Goal: Transaction & Acquisition: Obtain resource

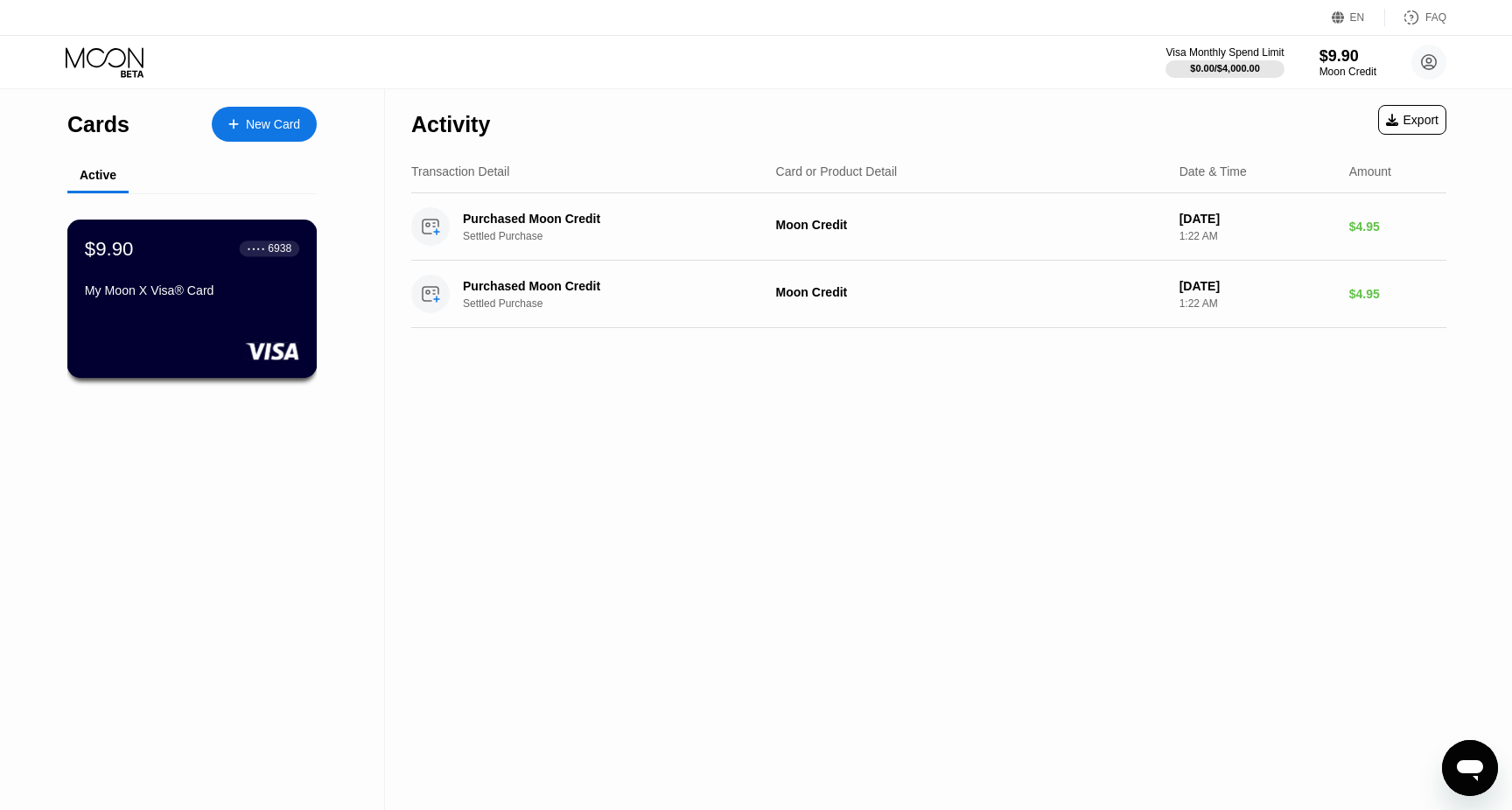
click at [234, 282] on div "$9.90 ● ● ● ● 6938 My Moon X Visa® Card" at bounding box center [191, 270] width 214 height 68
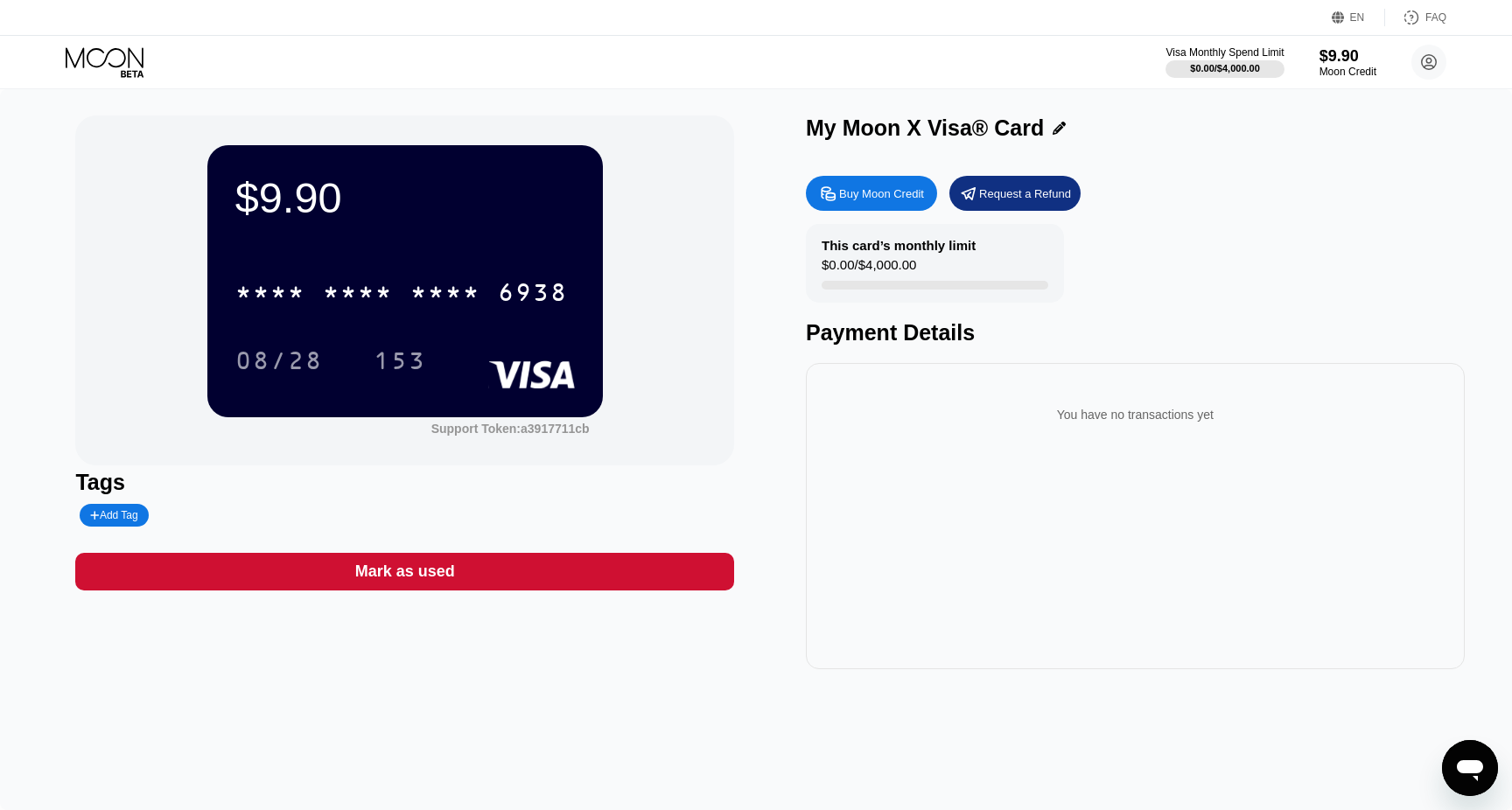
click at [897, 200] on div "Buy Moon Credit" at bounding box center [881, 194] width 84 height 15
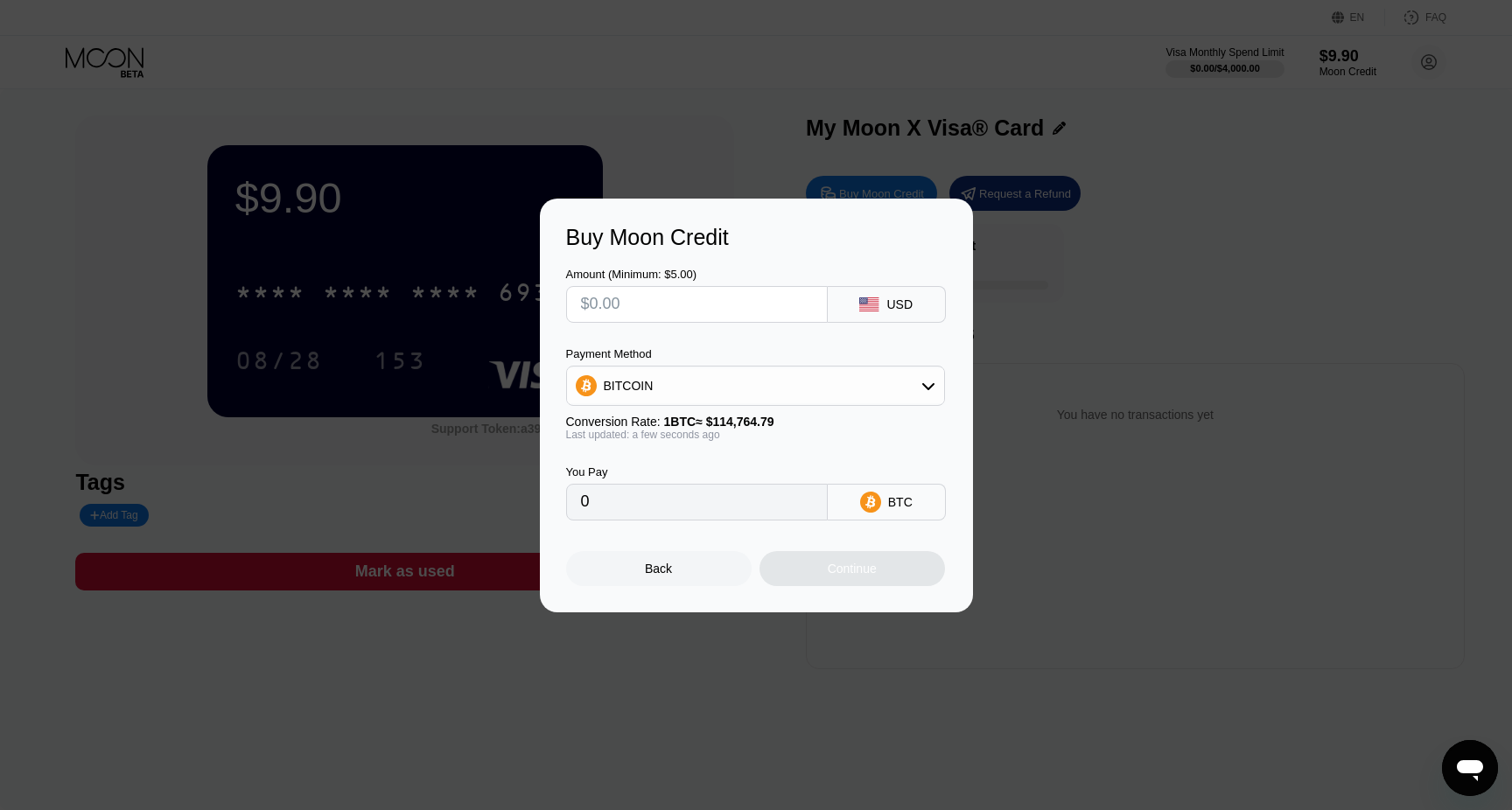
click at [735, 289] on input "text" at bounding box center [697, 304] width 232 height 35
type input "$1"
type input "0.00000872"
type input "$11"
type input "0.00009585"
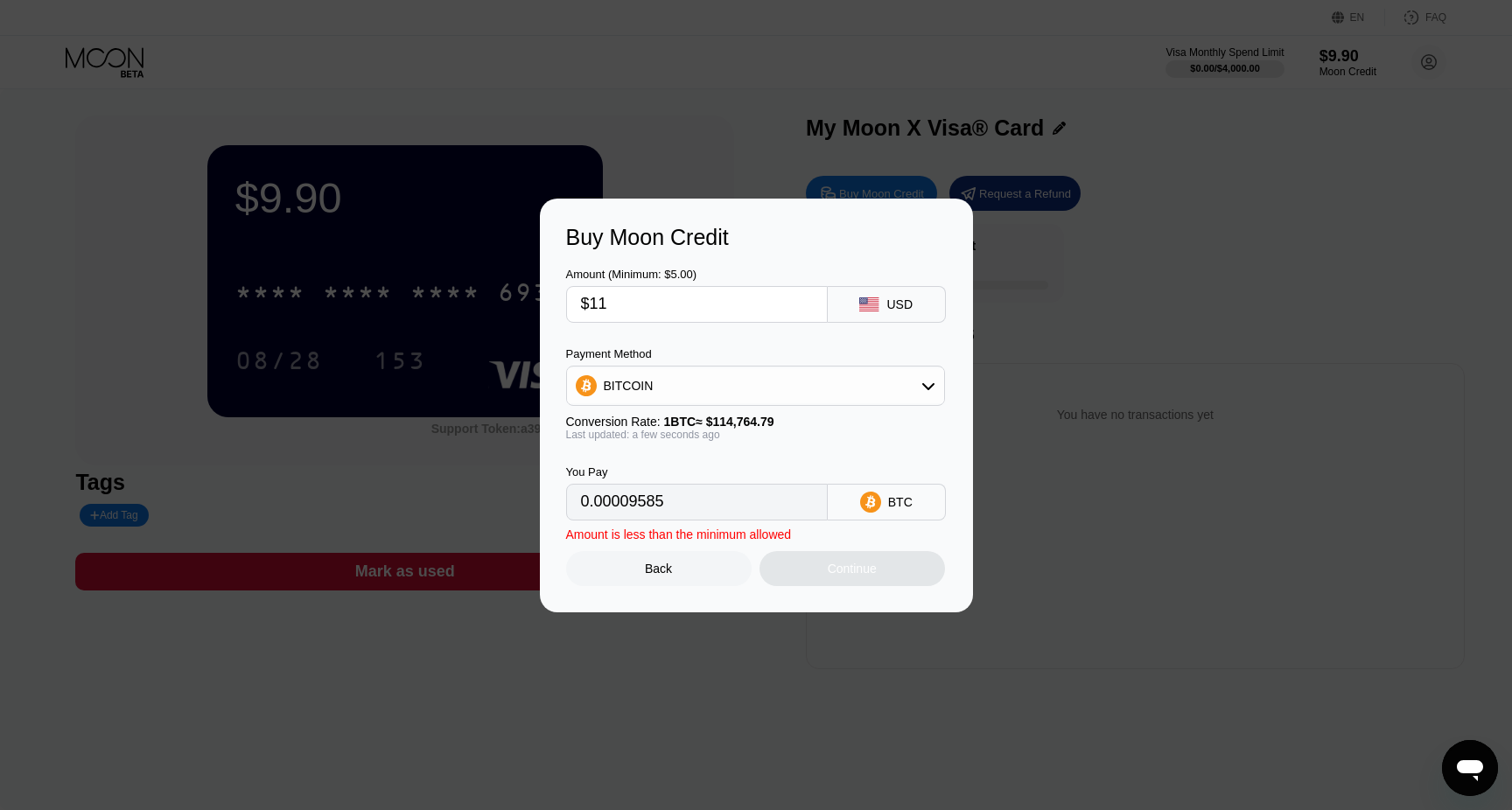
type input "$110"
type input "0.00095849"
type input "$110"
click at [723, 376] on div "BITCOIN" at bounding box center [756, 386] width 377 height 35
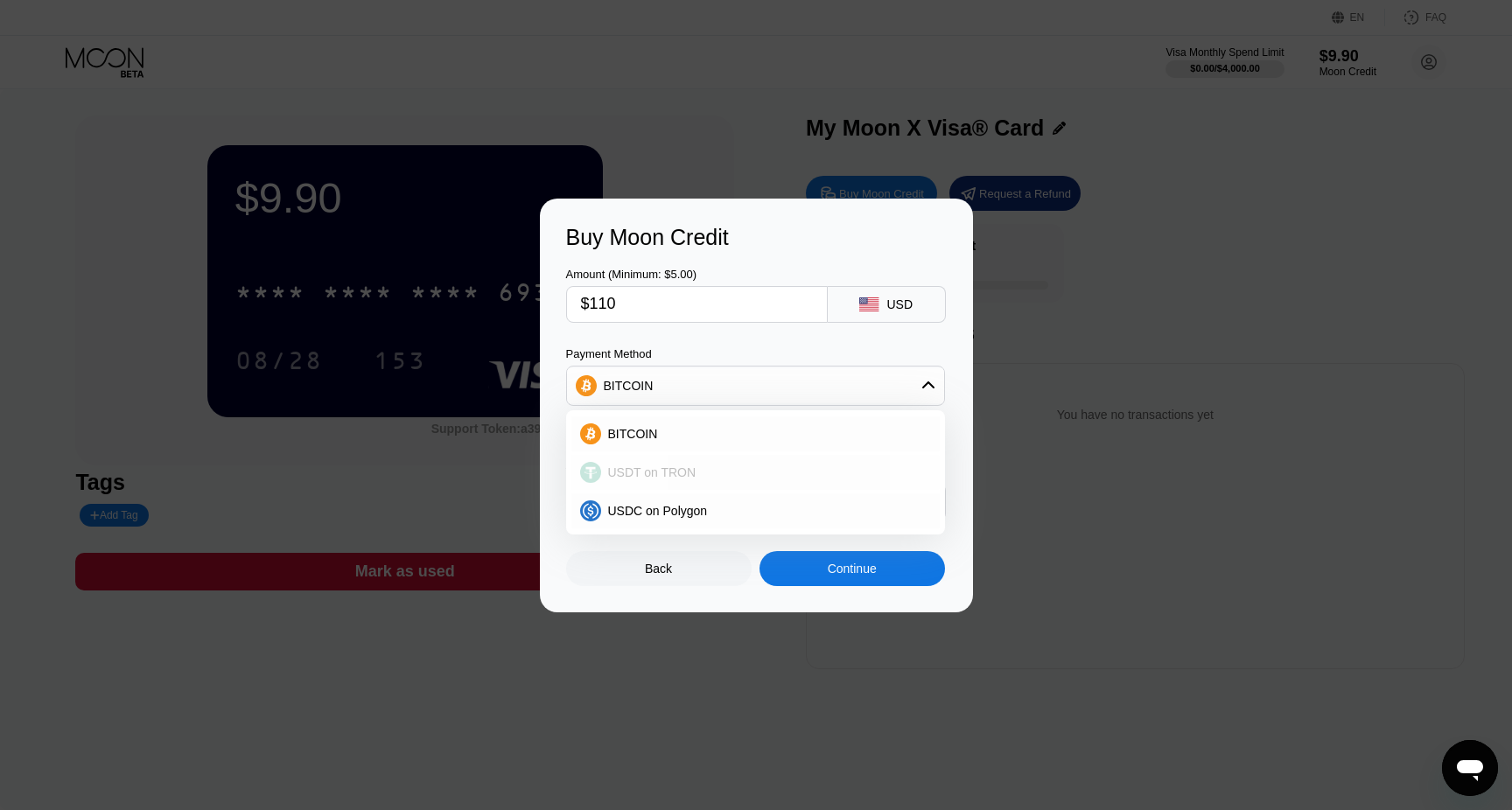
click at [695, 473] on div "USDT on TRON" at bounding box center [766, 472] width 330 height 14
type input "111.11"
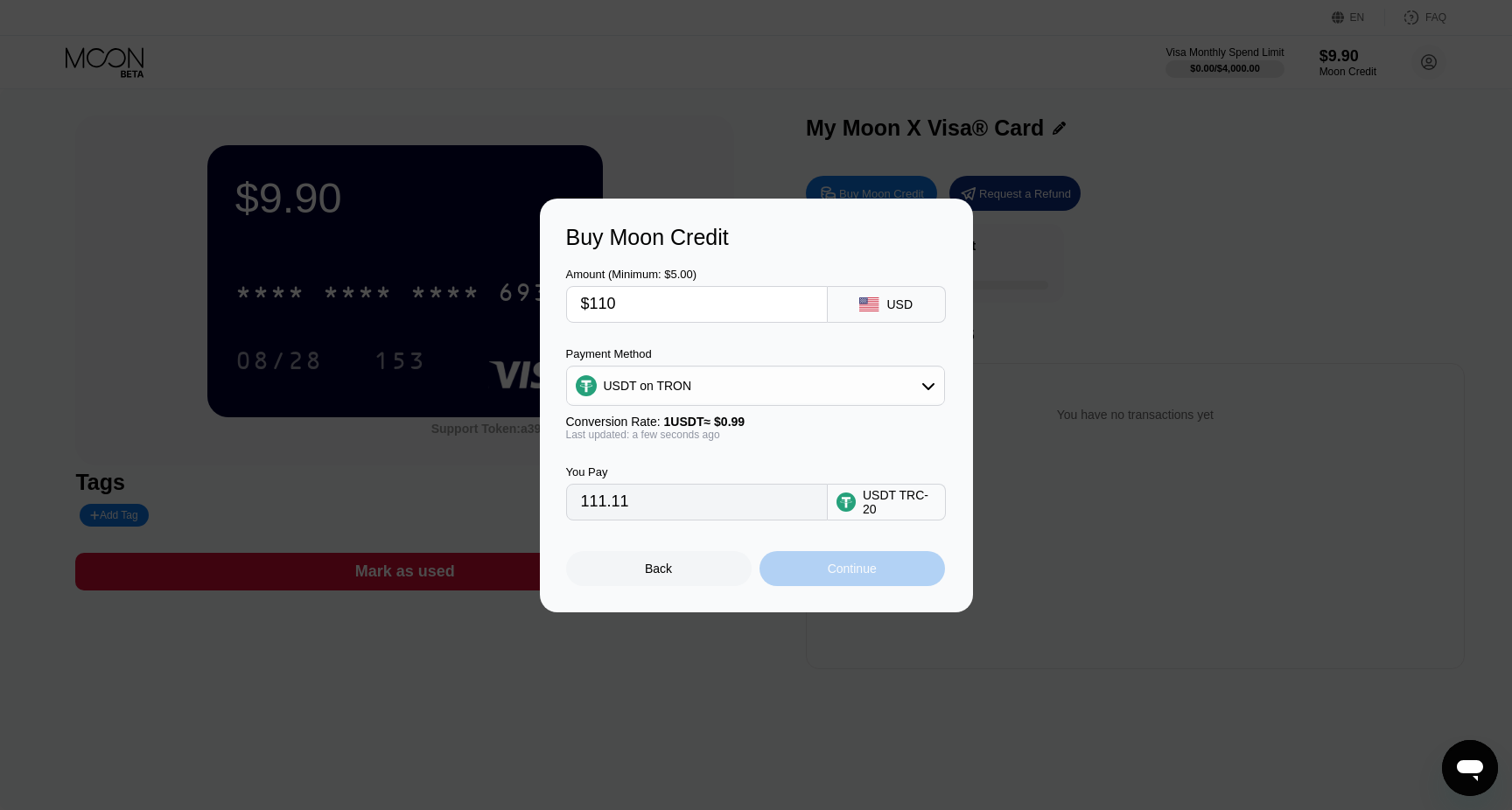
click at [791, 572] on div "Continue" at bounding box center [852, 569] width 186 height 35
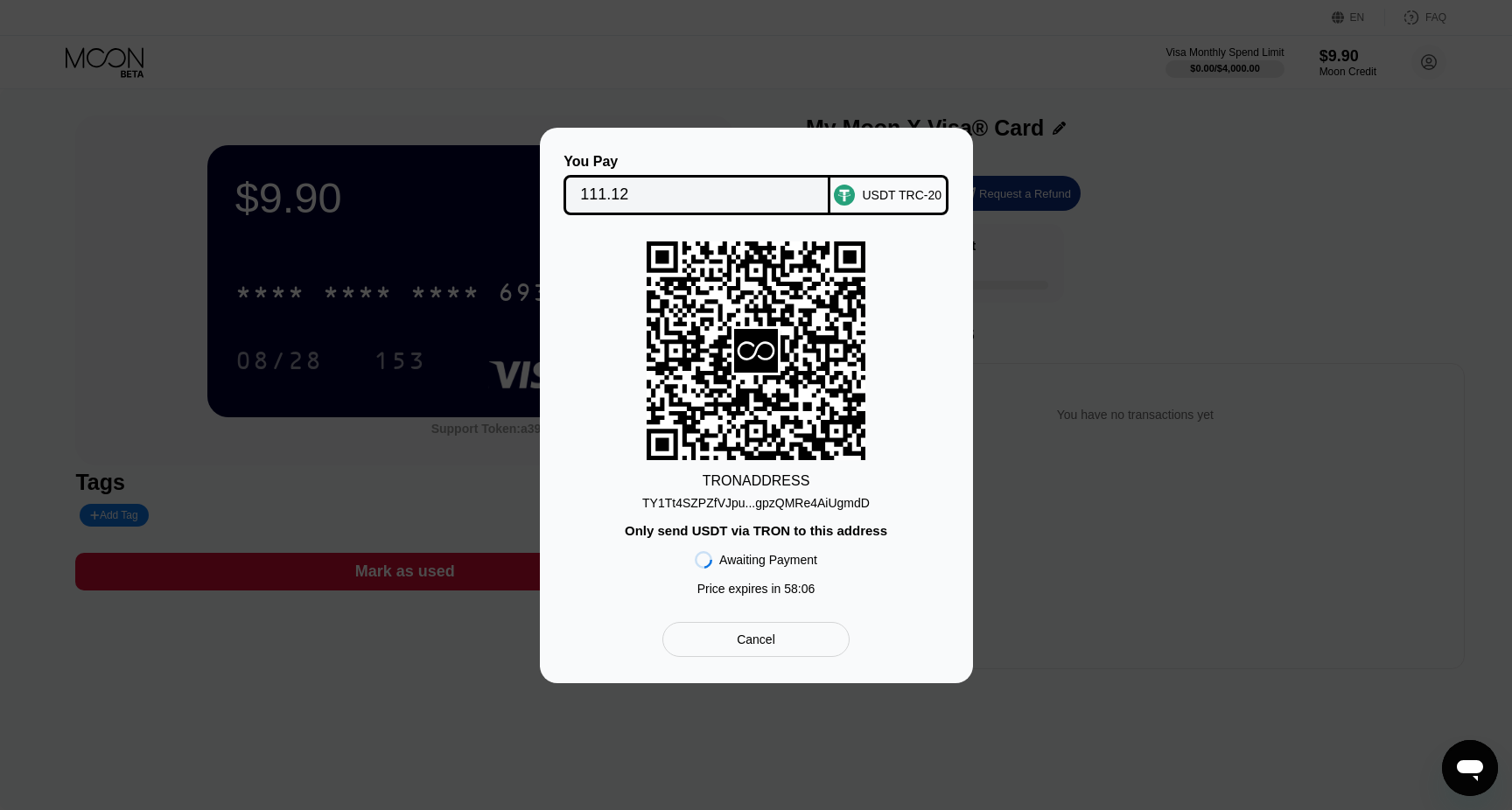
click at [838, 508] on div "TY1Tt4SZPZfVJpu...gpzQMRe4AiUgmdD" at bounding box center [756, 503] width 227 height 14
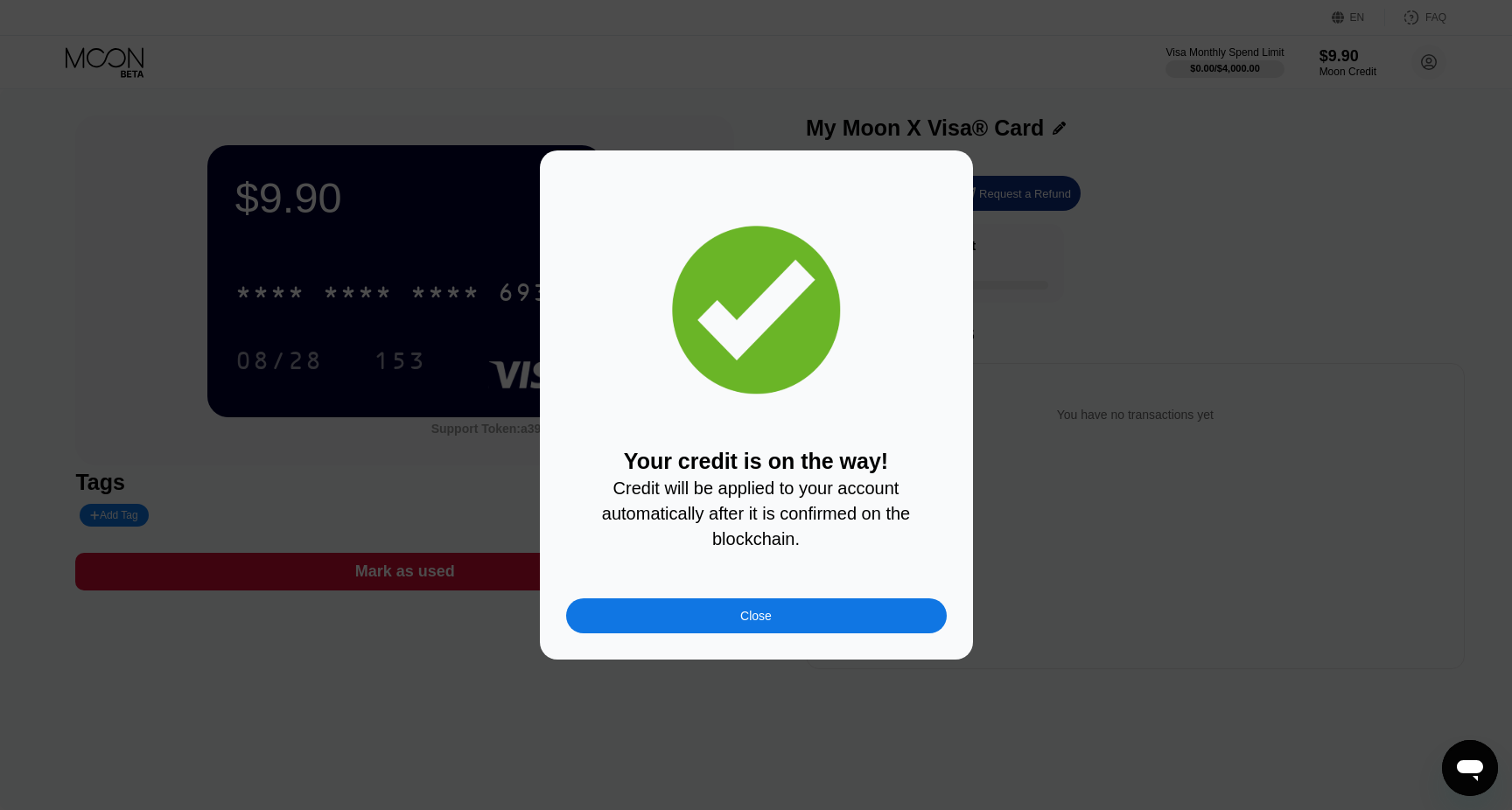
click at [861, 617] on div "Close" at bounding box center [756, 616] width 381 height 35
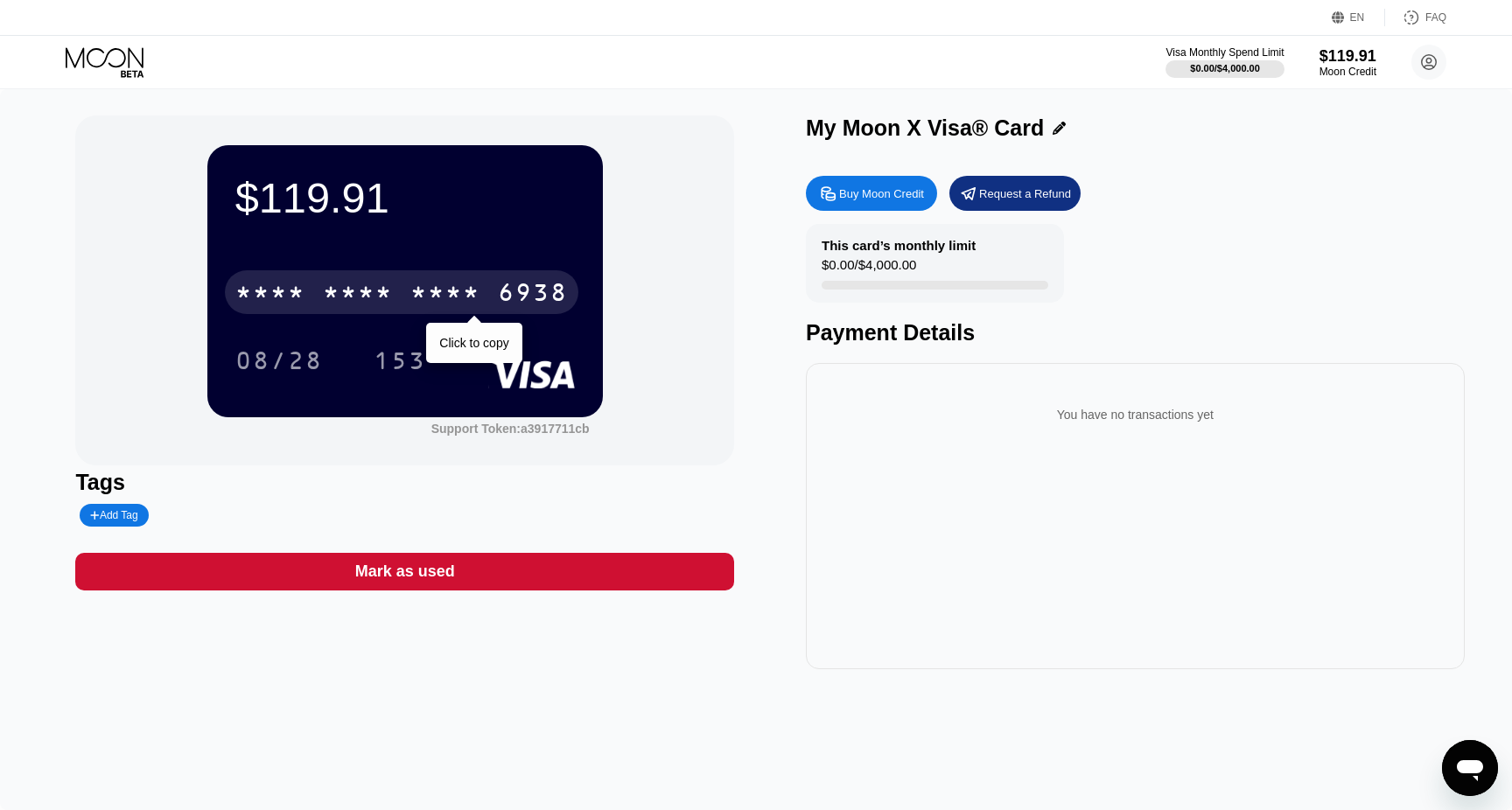
click at [447, 269] on div "* * * * * * * * * * * * 6938 Click to copy" at bounding box center [406, 287] width 340 height 59
click at [447, 306] on div "* * * *" at bounding box center [445, 295] width 70 height 28
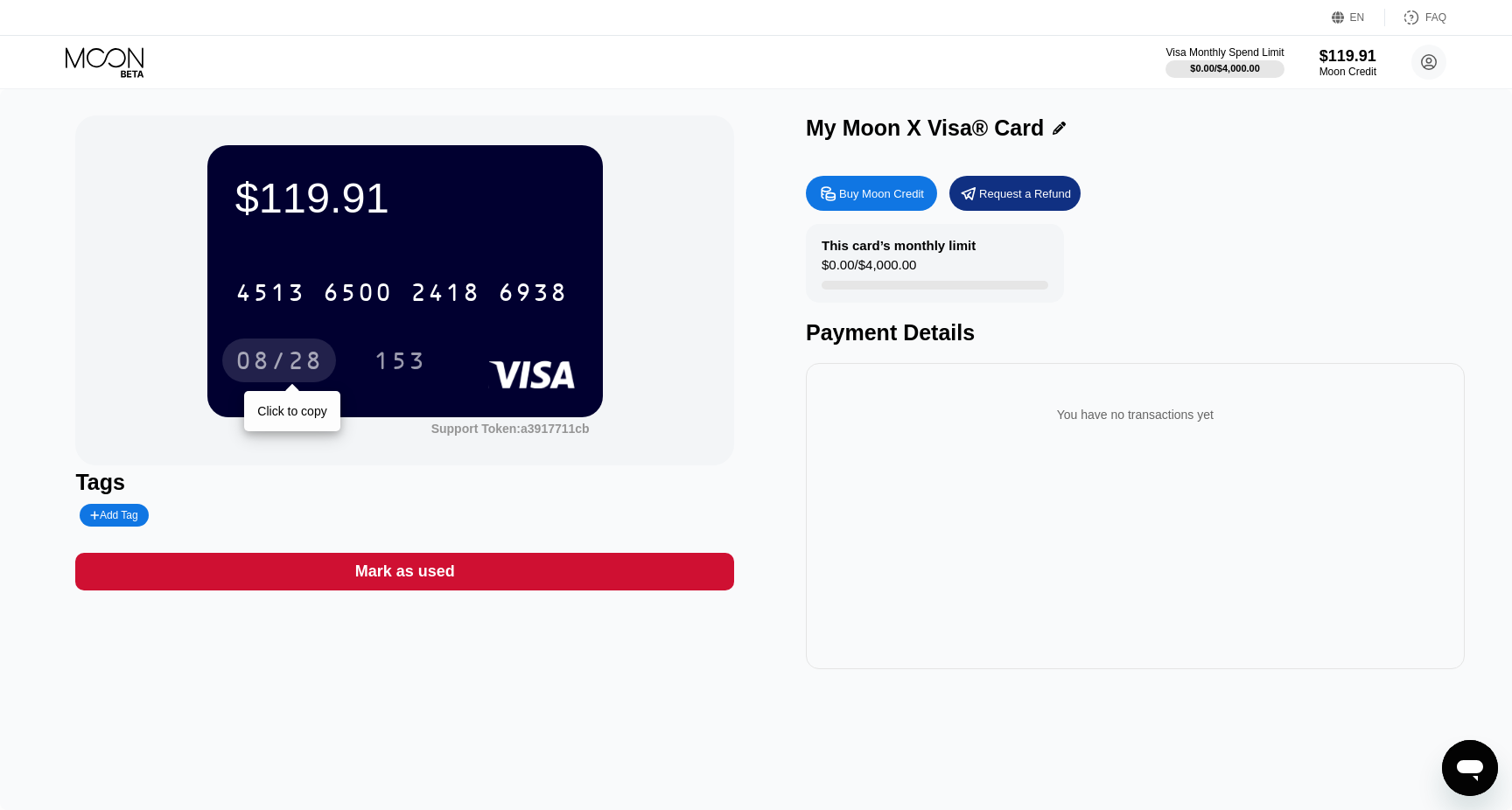
click at [263, 371] on div "08/28" at bounding box center [279, 363] width 87 height 28
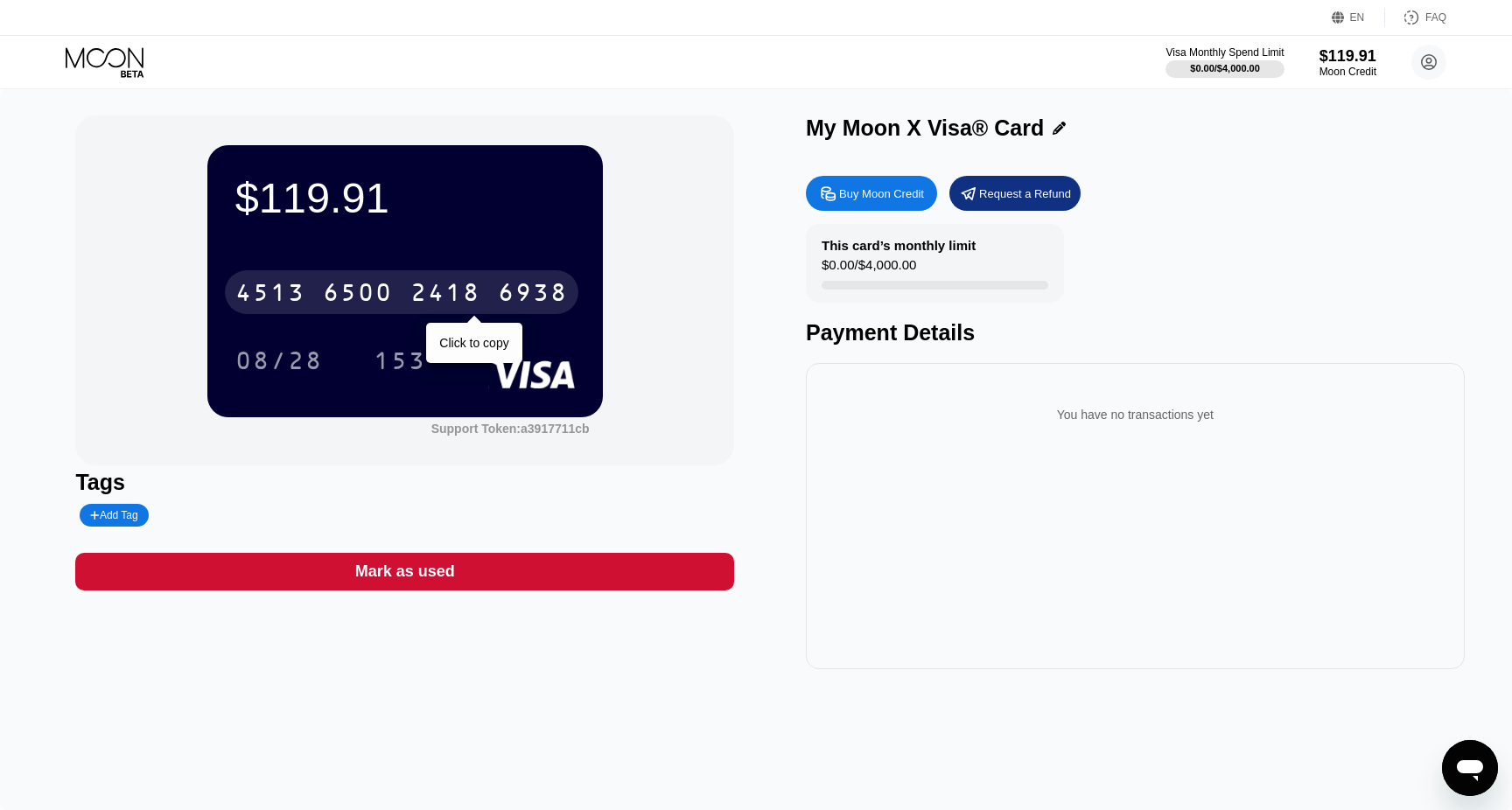
click at [368, 296] on div "6500" at bounding box center [357, 295] width 70 height 28
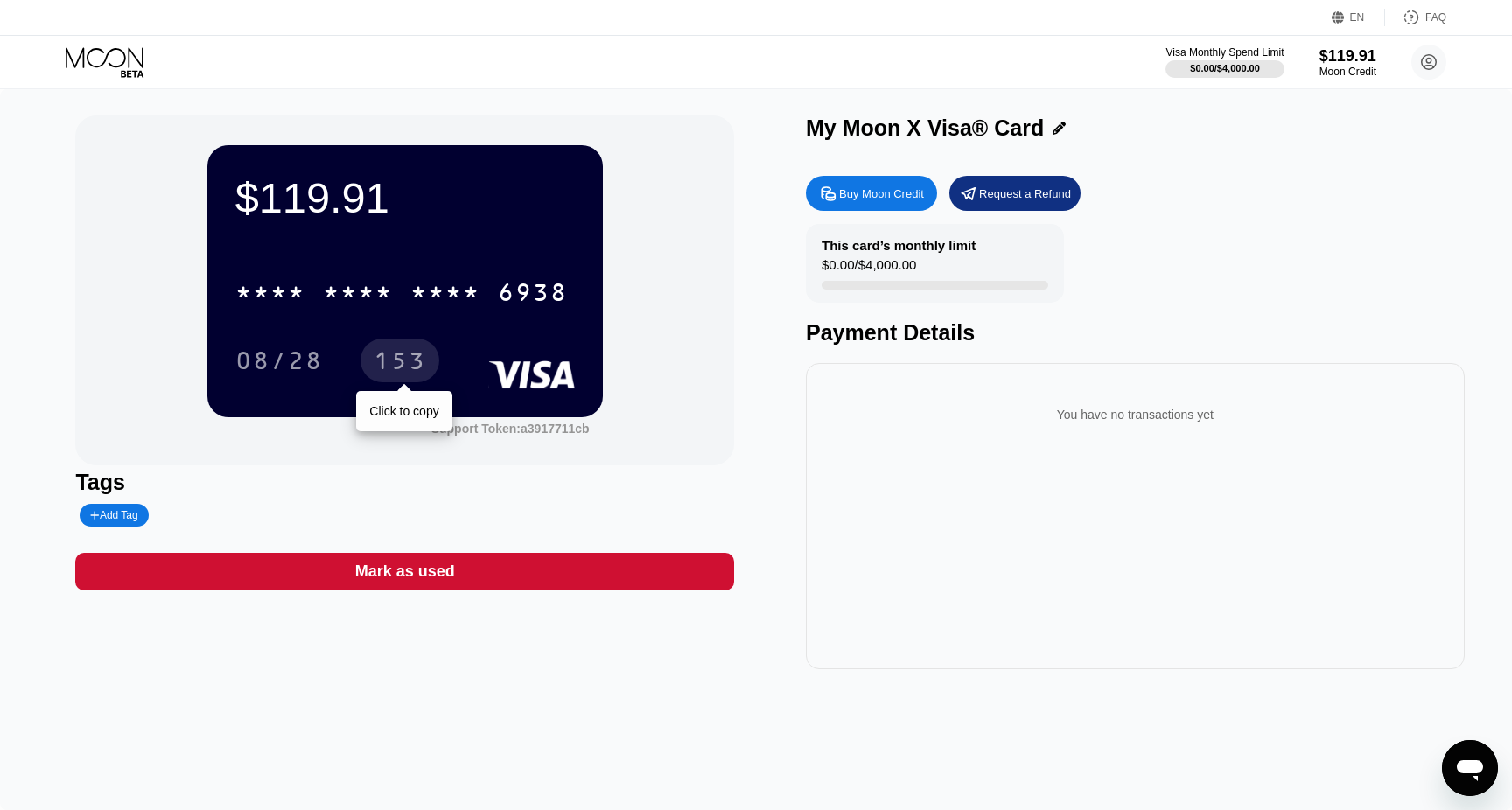
click at [404, 371] on div "153" at bounding box center [400, 363] width 53 height 28
click at [110, 55] on icon at bounding box center [107, 62] width 82 height 31
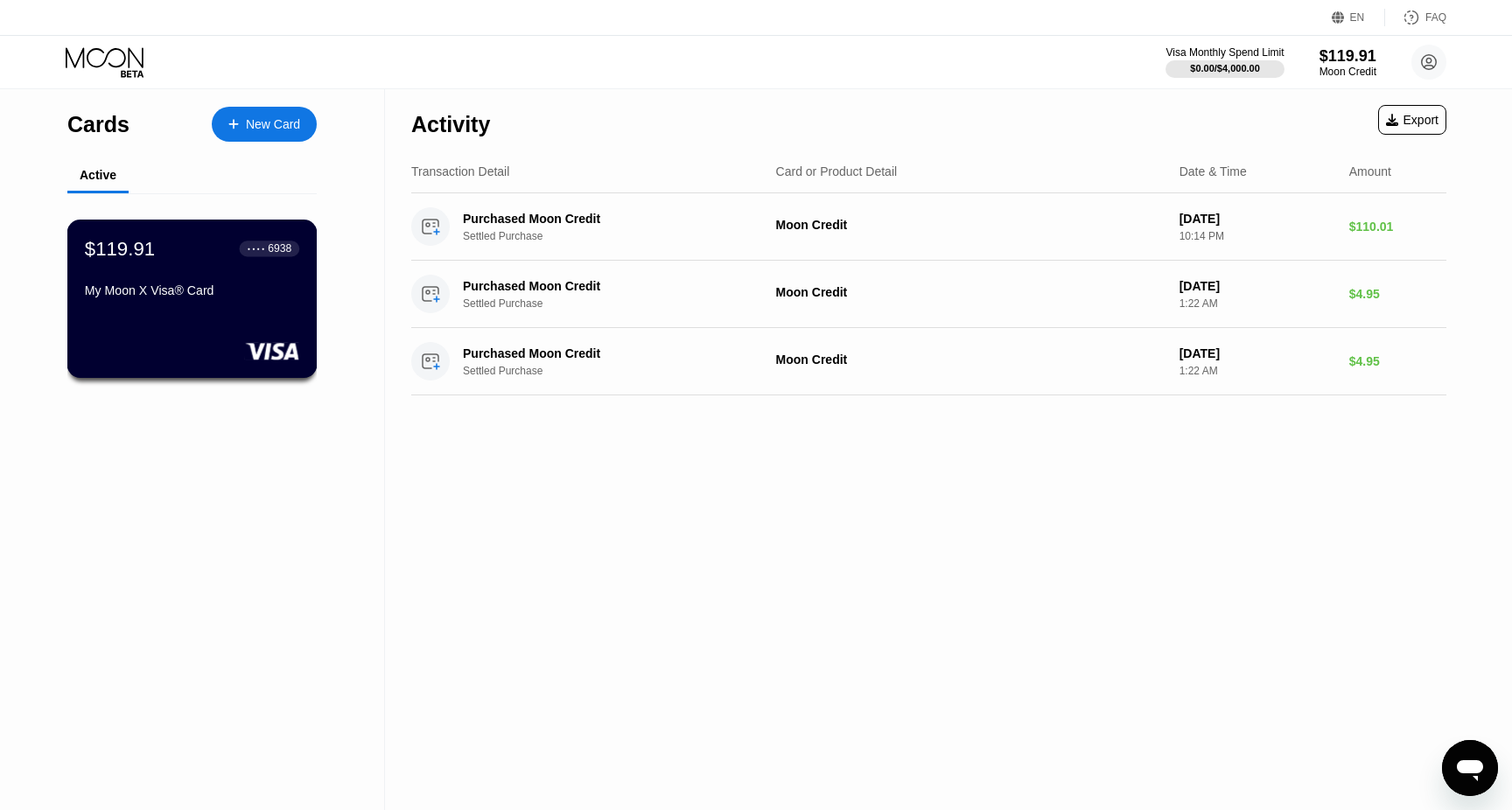
click at [187, 321] on div "$119.91 ● ● ● ● 6938 My Moon X Visa® Card" at bounding box center [193, 299] width 251 height 159
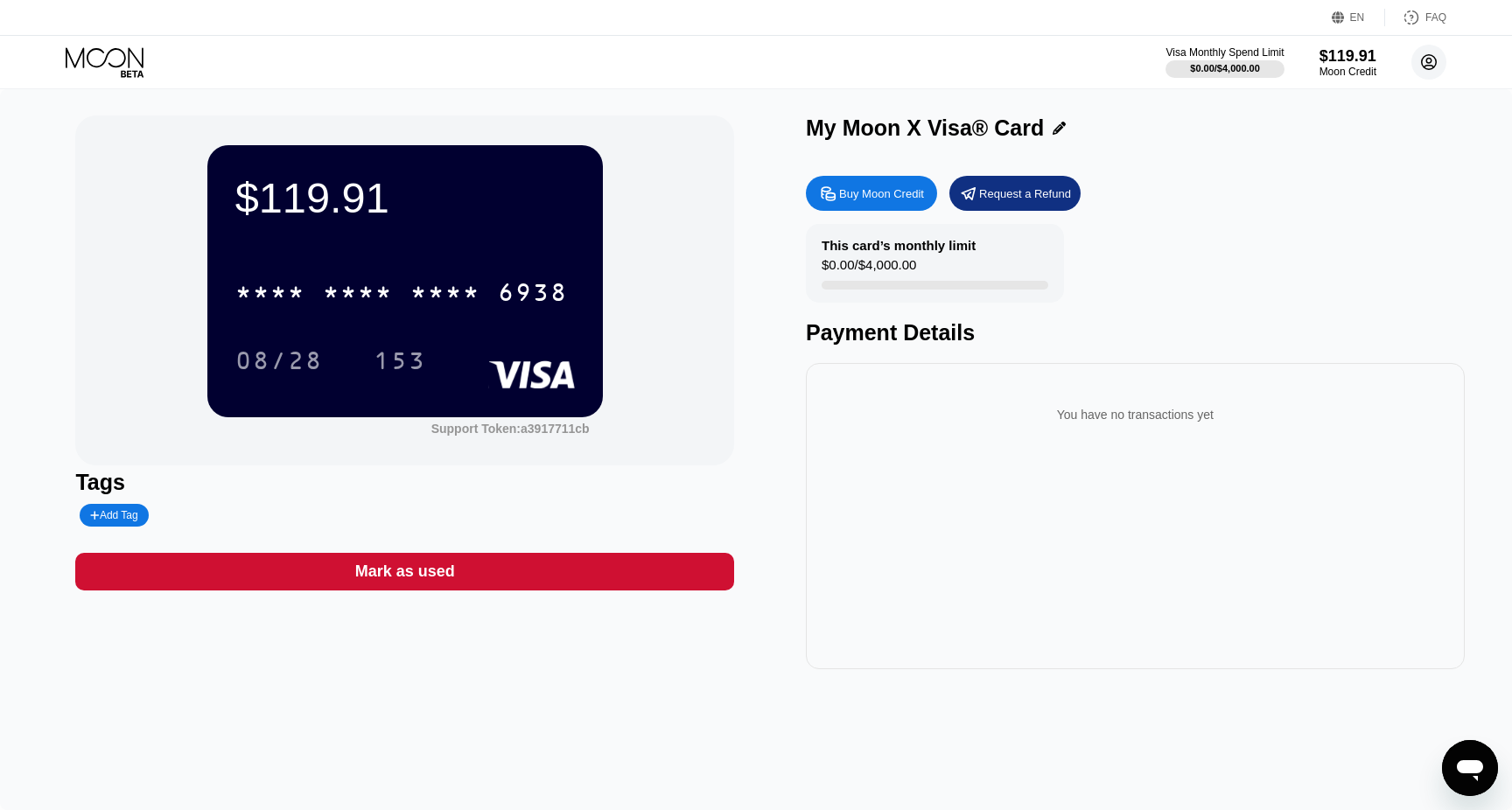
click at [1427, 66] on circle at bounding box center [1429, 62] width 35 height 35
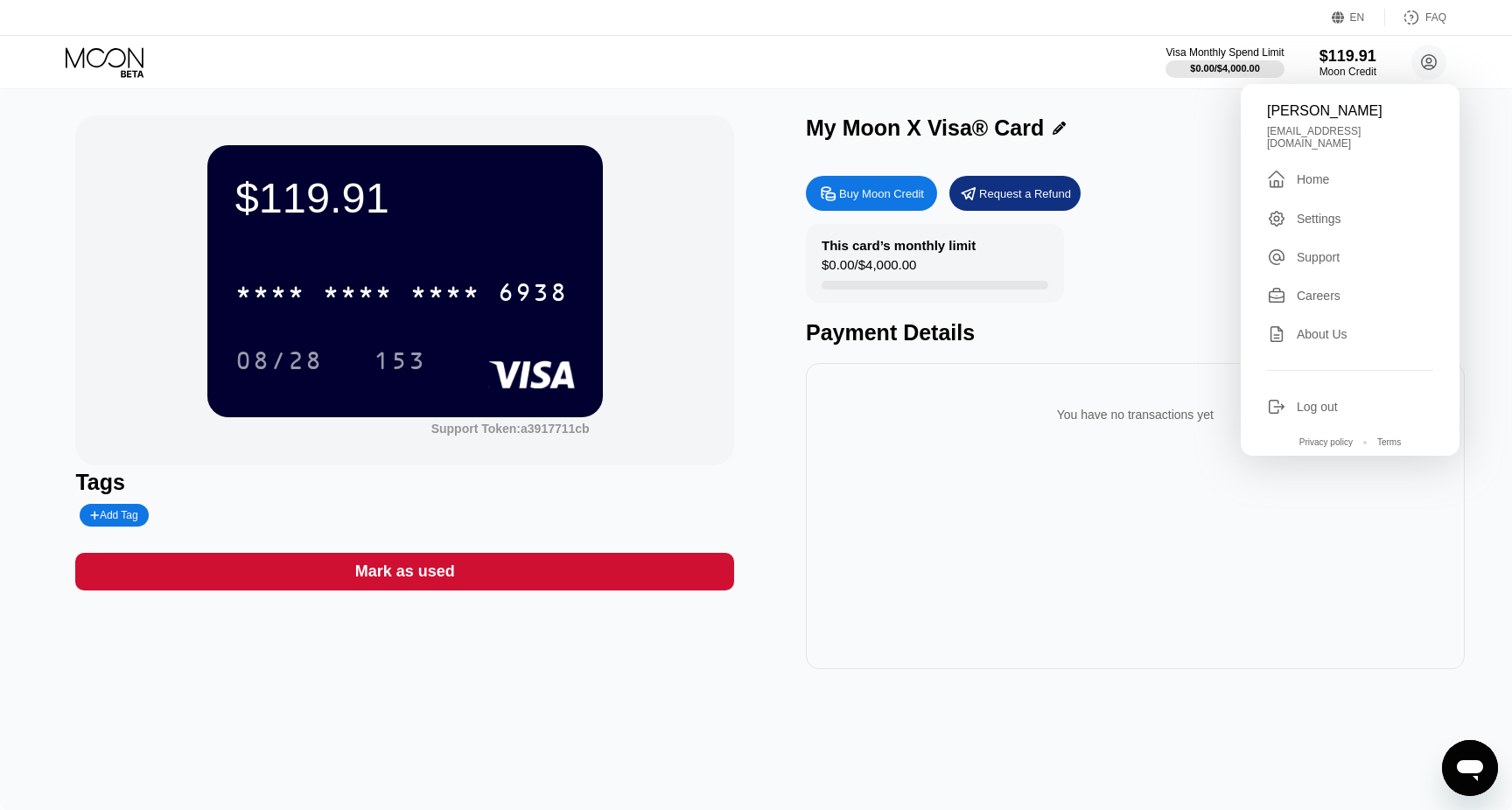
click at [1337, 172] on div " Home" at bounding box center [1350, 179] width 166 height 21
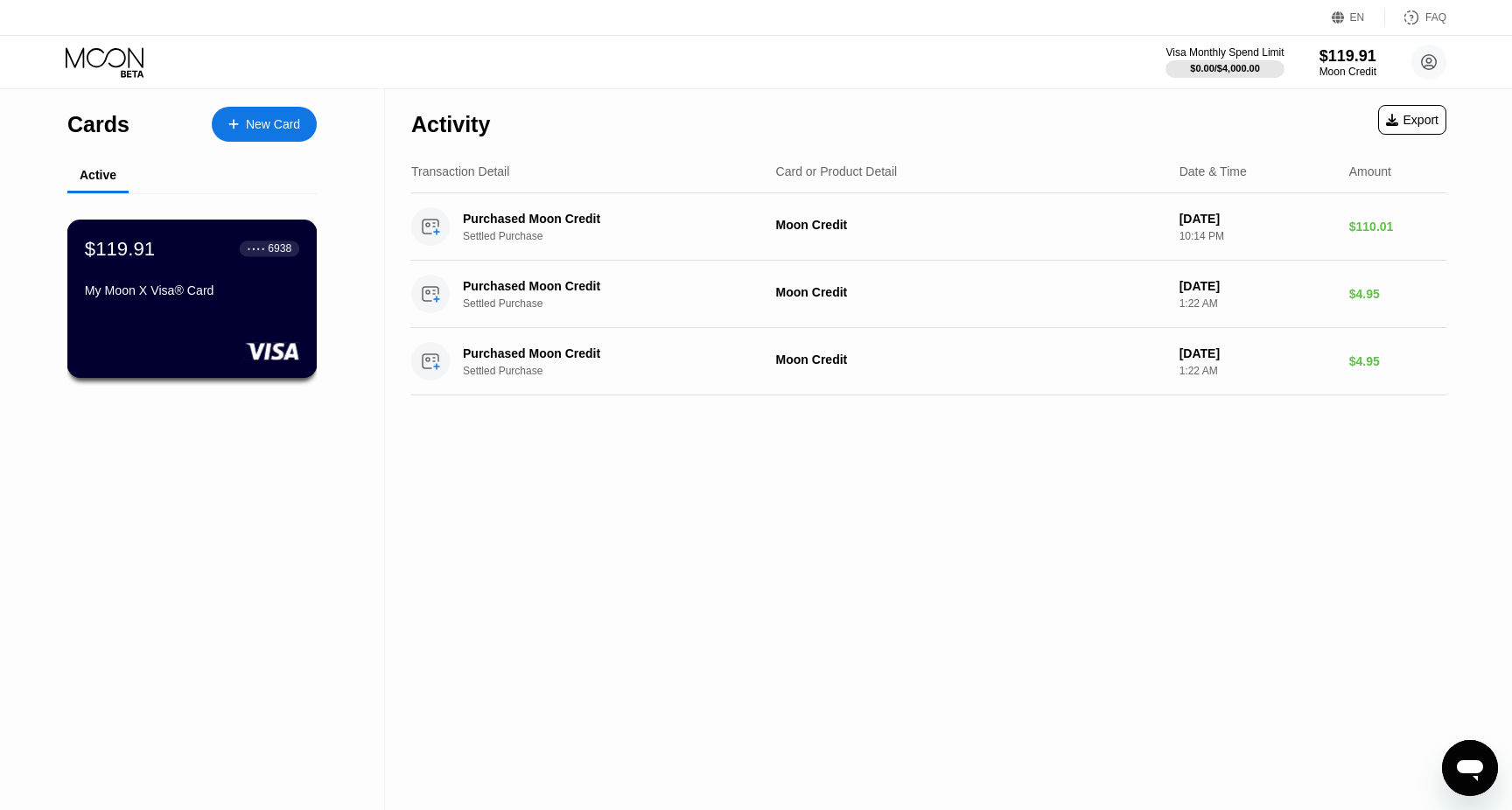
click at [190, 302] on div "My Moon X Visa® Card" at bounding box center [191, 293] width 214 height 21
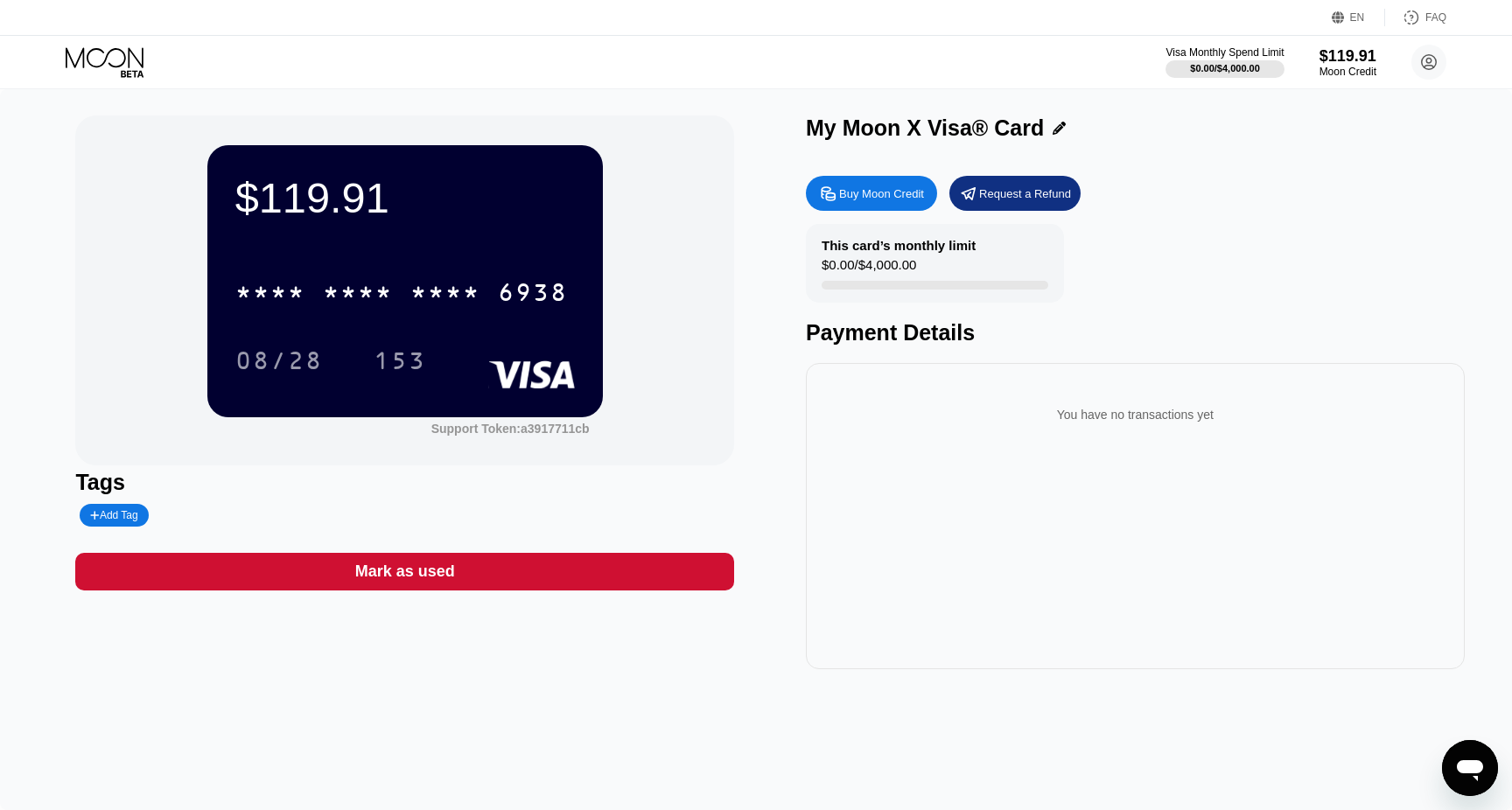
click at [1041, 403] on div "You have no transactions yet" at bounding box center [1135, 414] width 631 height 49
click at [1106, 415] on div "You have no transactions yet" at bounding box center [1135, 414] width 631 height 49
click at [871, 313] on div "This card’s monthly limit $0.00 / $4,000.00 Payment Details" at bounding box center [1135, 284] width 659 height 122
click at [872, 328] on div "Payment Details" at bounding box center [1135, 332] width 659 height 25
click at [966, 243] on div "This card’s monthly limit" at bounding box center [898, 245] width 154 height 15
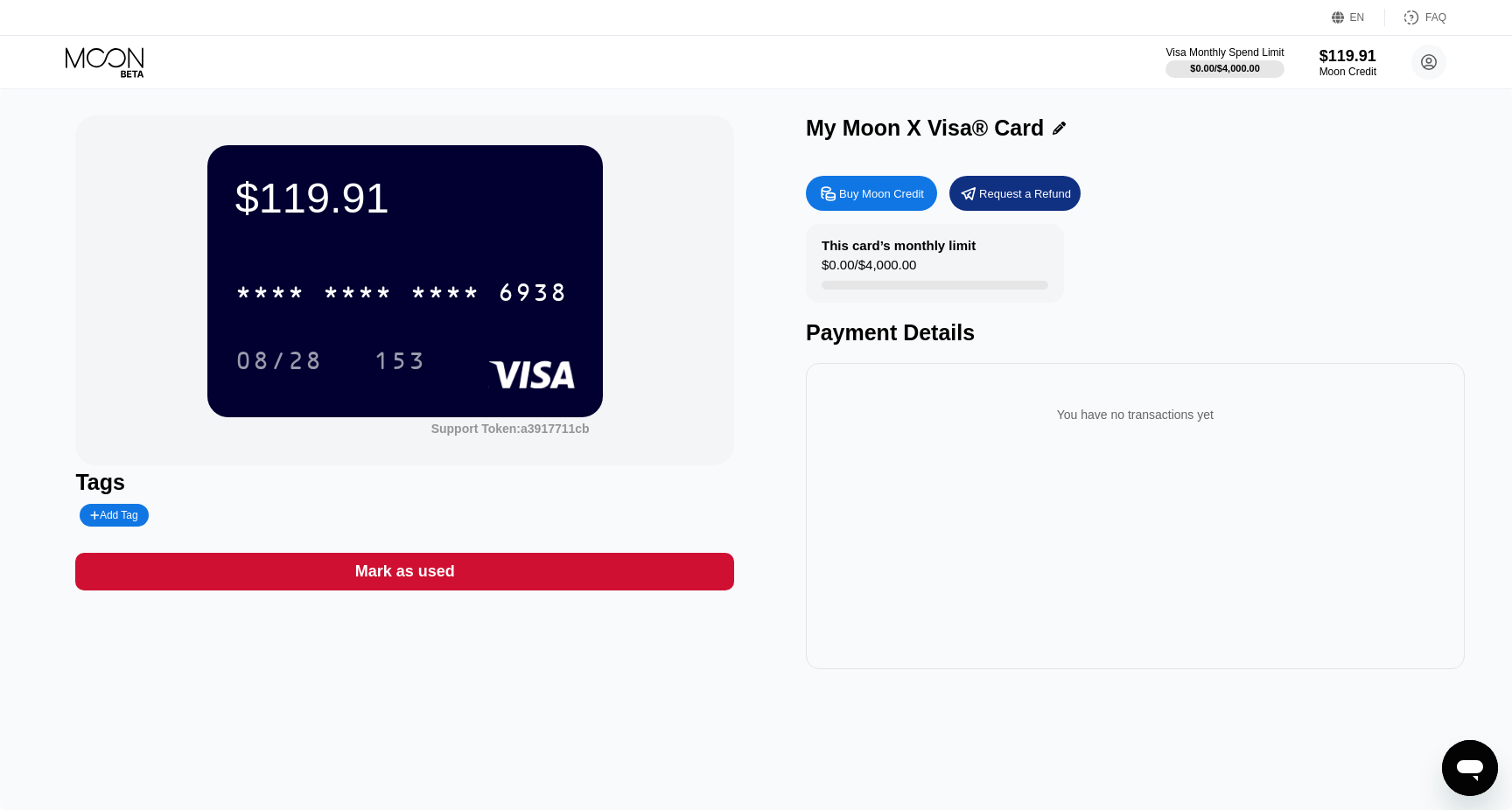
click at [1027, 192] on div "Request a Refund" at bounding box center [1025, 194] width 92 height 15
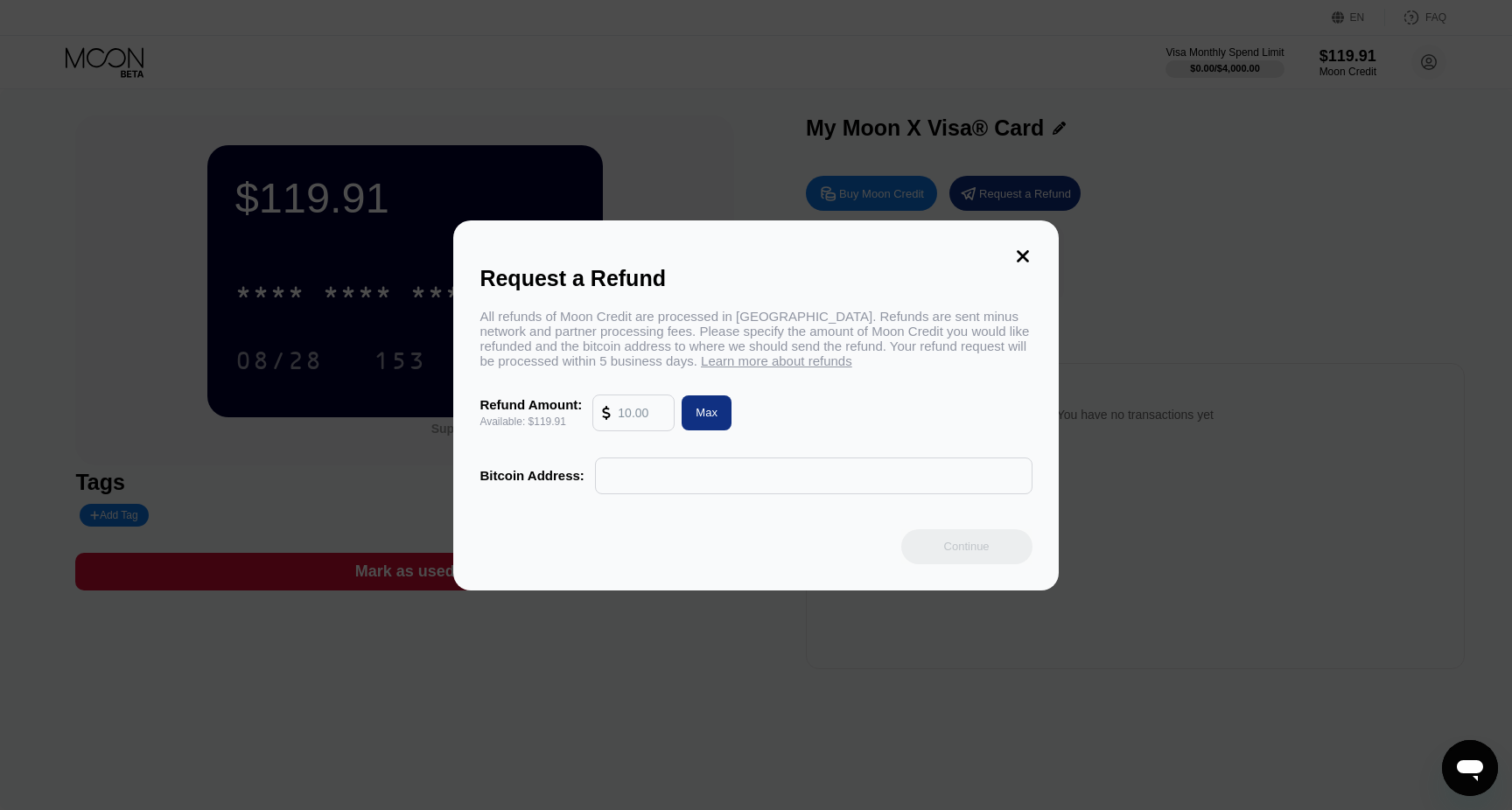
click at [1020, 262] on icon at bounding box center [1023, 256] width 19 height 19
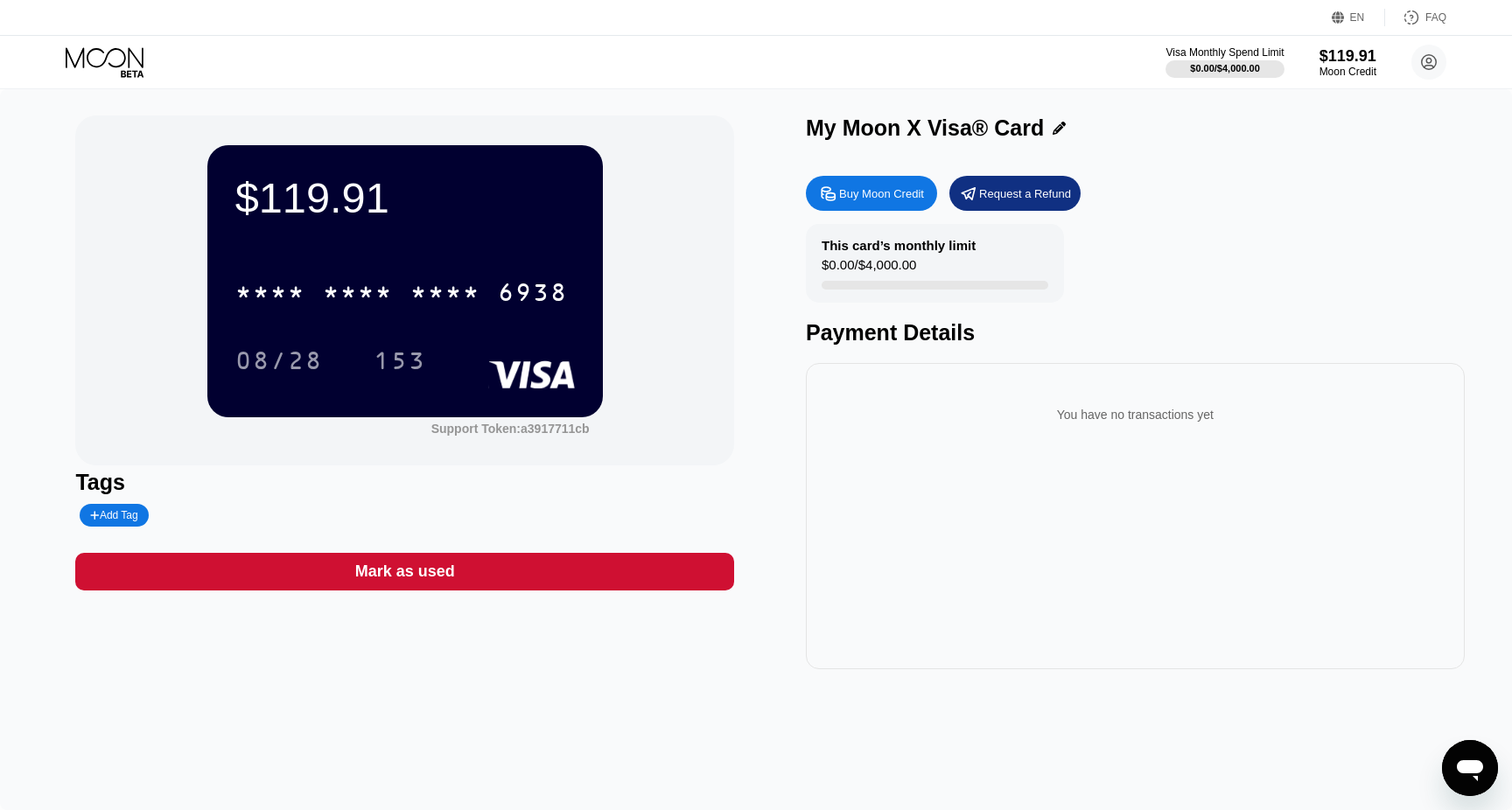
click at [94, 67] on icon at bounding box center [107, 62] width 82 height 31
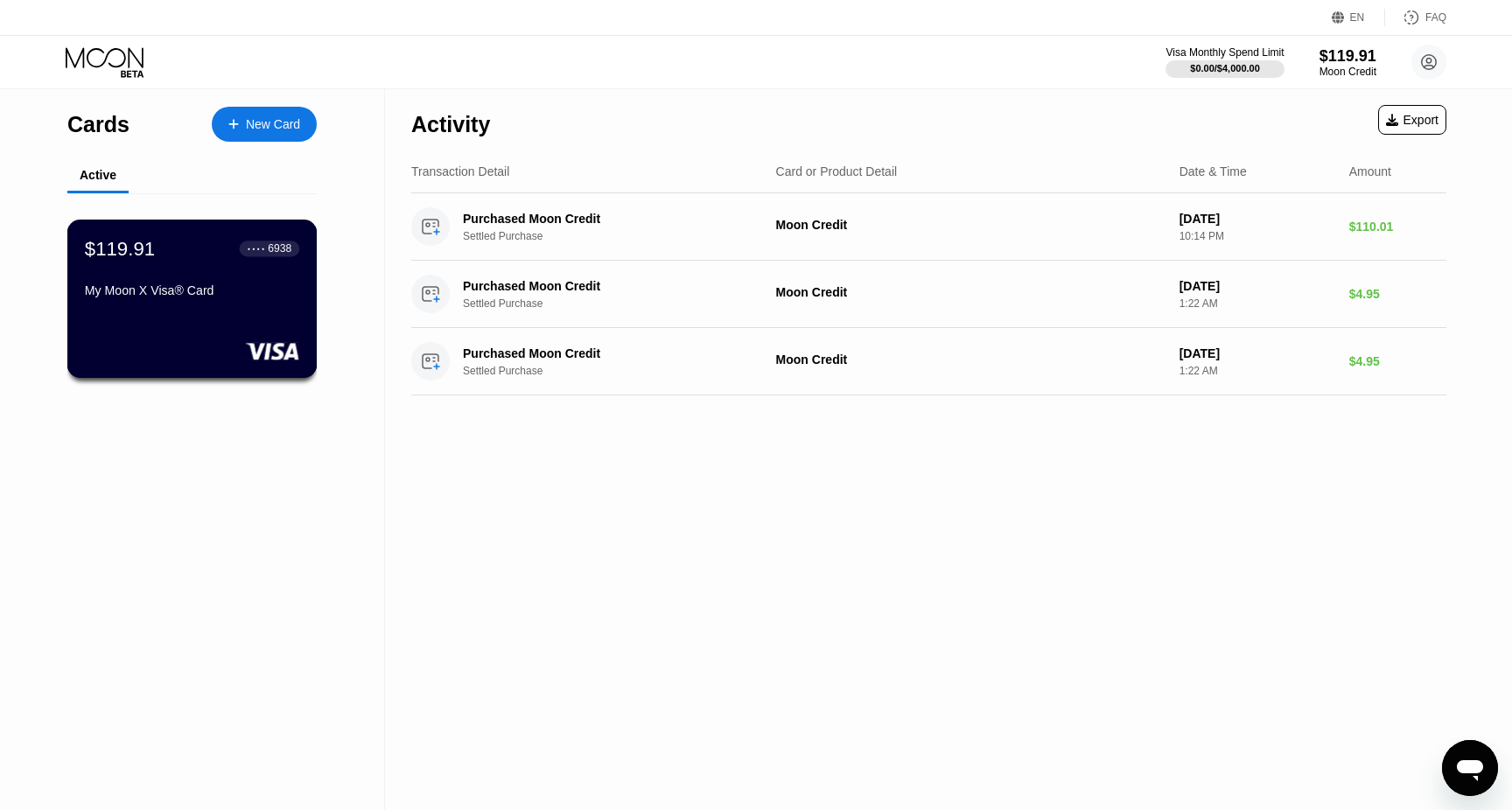
click at [287, 290] on div "My Moon X Visa® Card" at bounding box center [191, 289] width 214 height 14
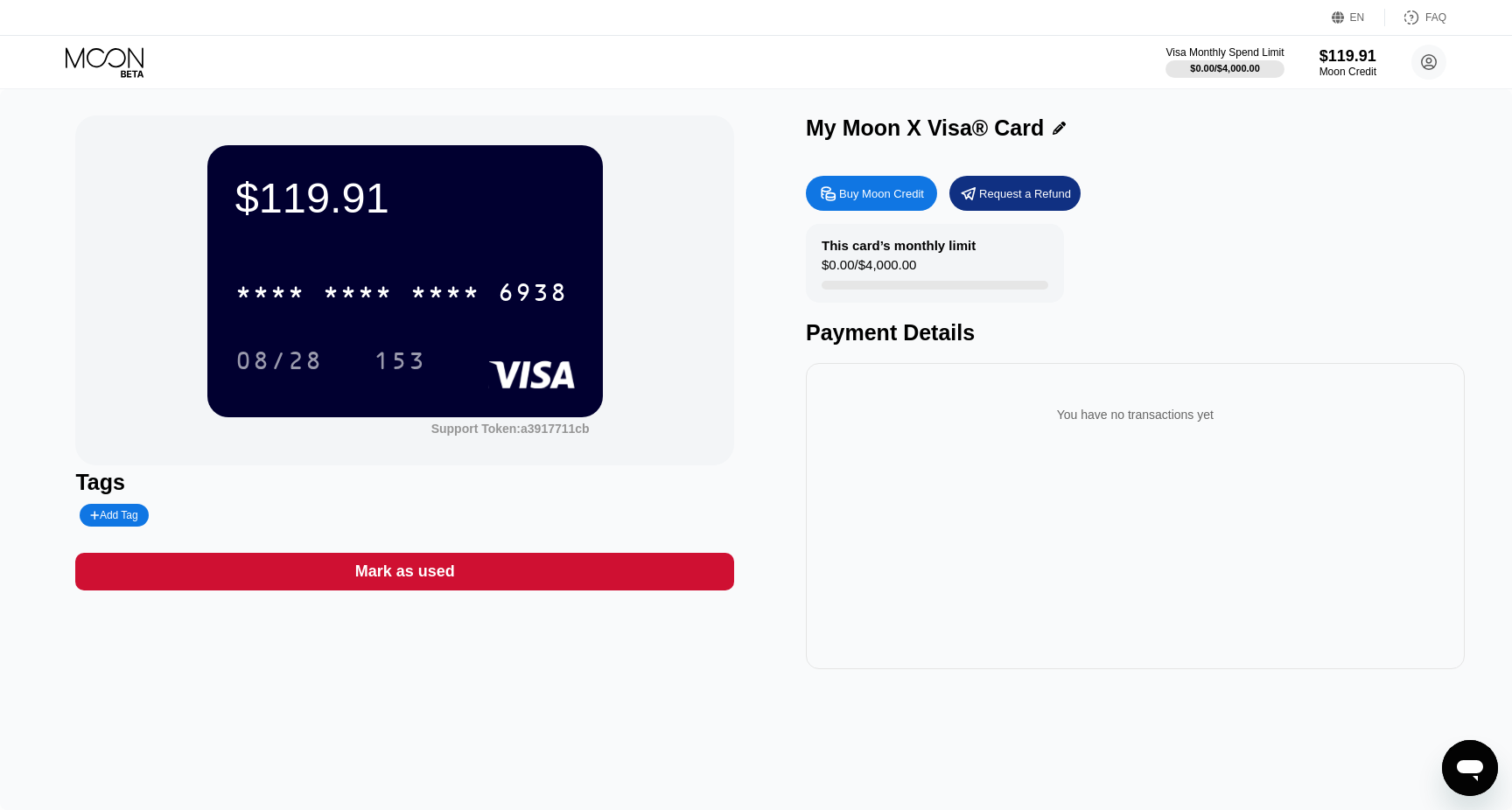
click at [1430, 6] on div "EN Language Select an item Save FAQ" at bounding box center [756, 18] width 1512 height 36
click at [1430, 17] on div "FAQ" at bounding box center [1436, 17] width 21 height 12
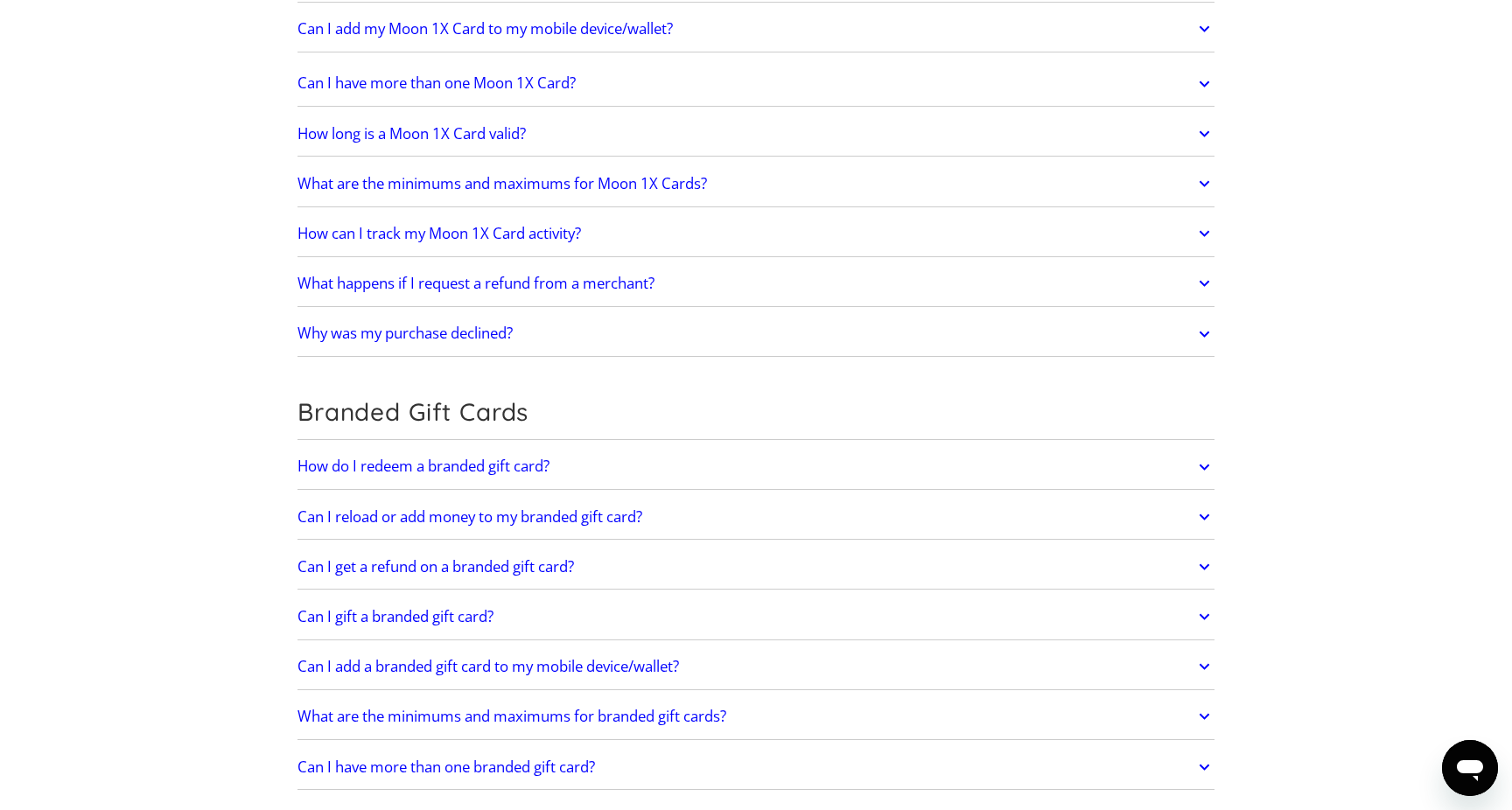
scroll to position [2529, 0]
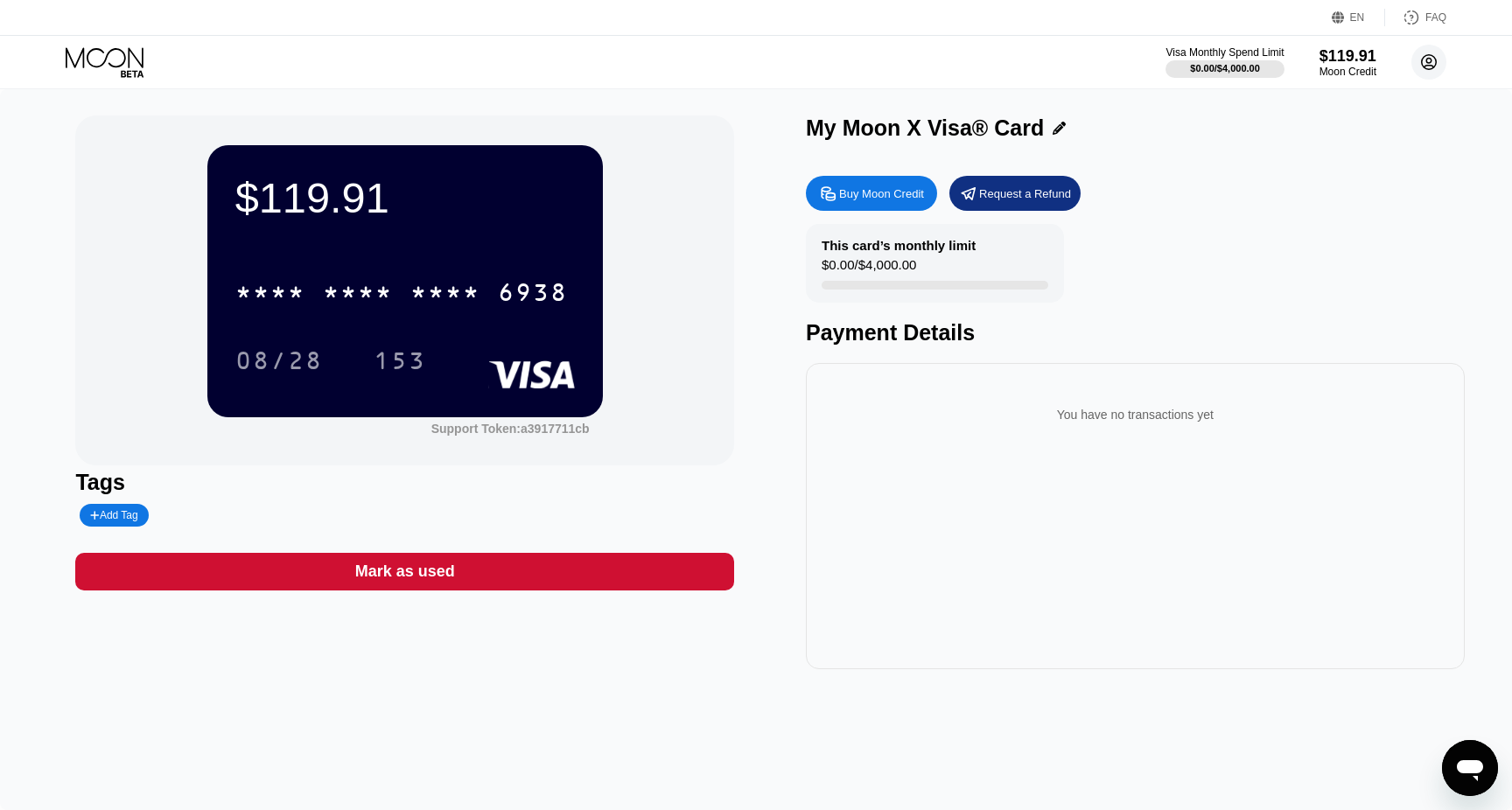
click at [1422, 62] on icon at bounding box center [1429, 62] width 15 height 15
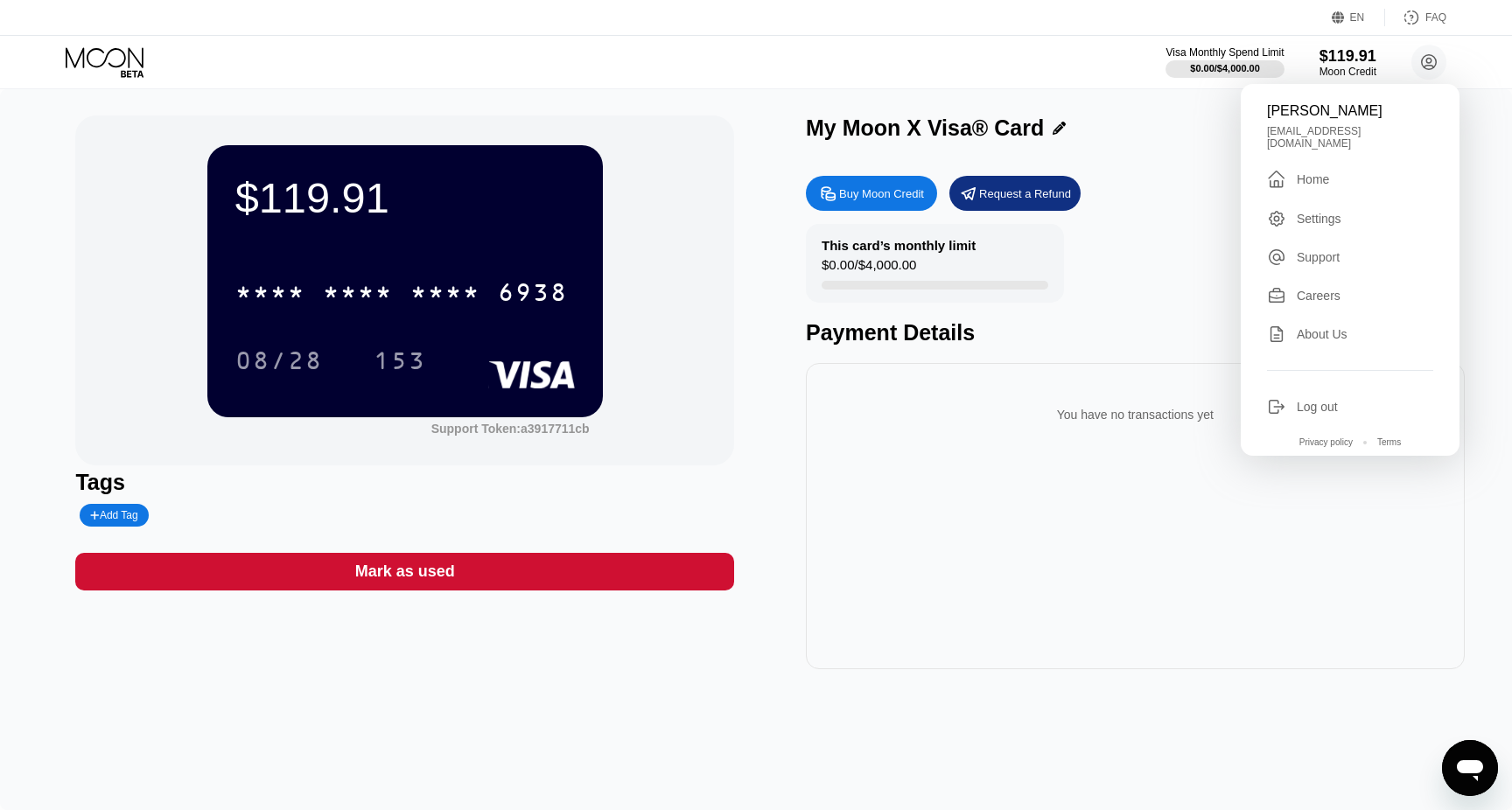
click at [1346, 169] on div " Home" at bounding box center [1350, 179] width 166 height 21
